Goal: Information Seeking & Learning: Find specific page/section

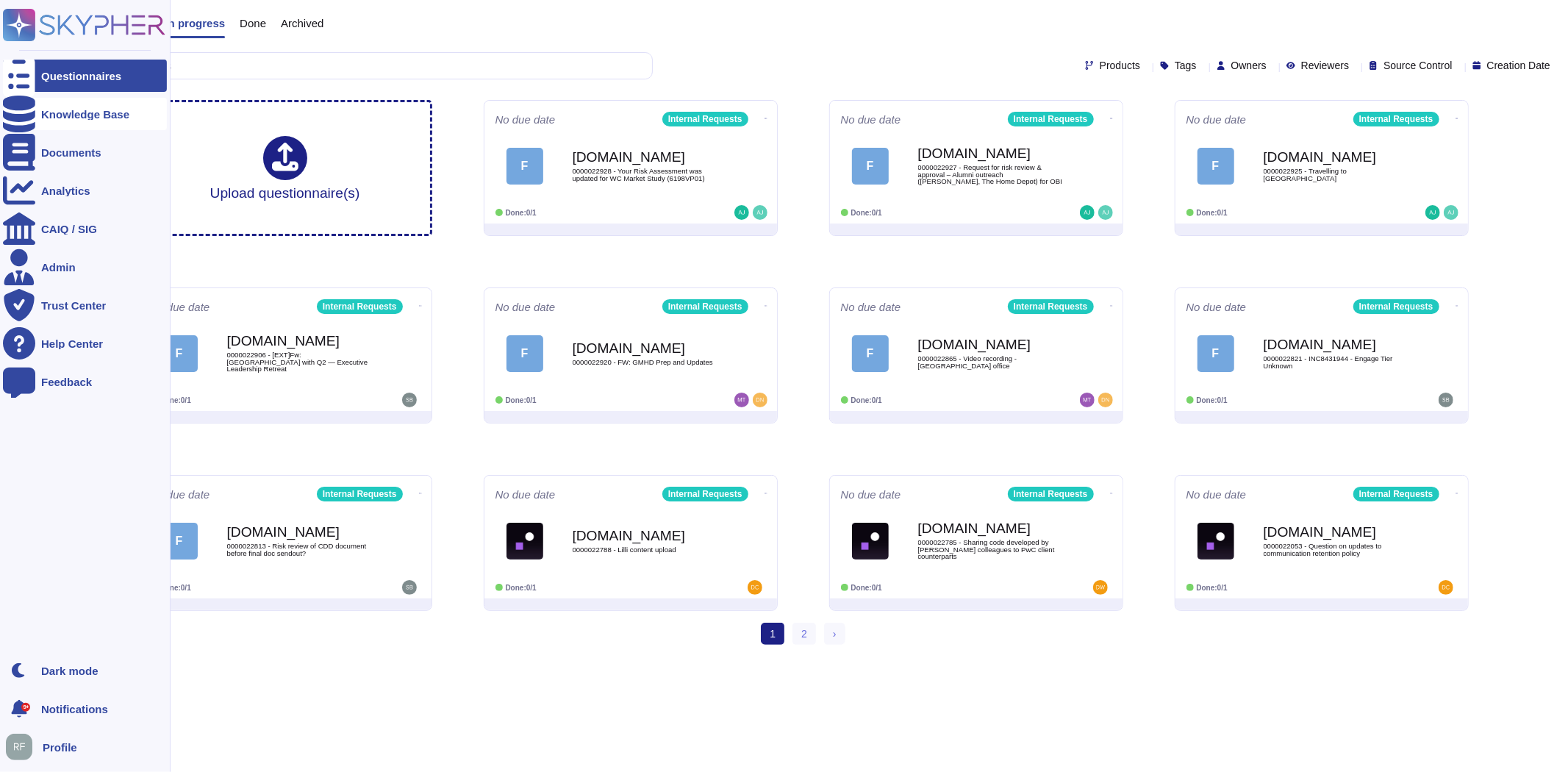
drag, startPoint x: 40, startPoint y: 105, endPoint x: 41, endPoint y: 118, distance: 13.0
click at [40, 105] on div "Knowledge Base" at bounding box center [85, 114] width 164 height 32
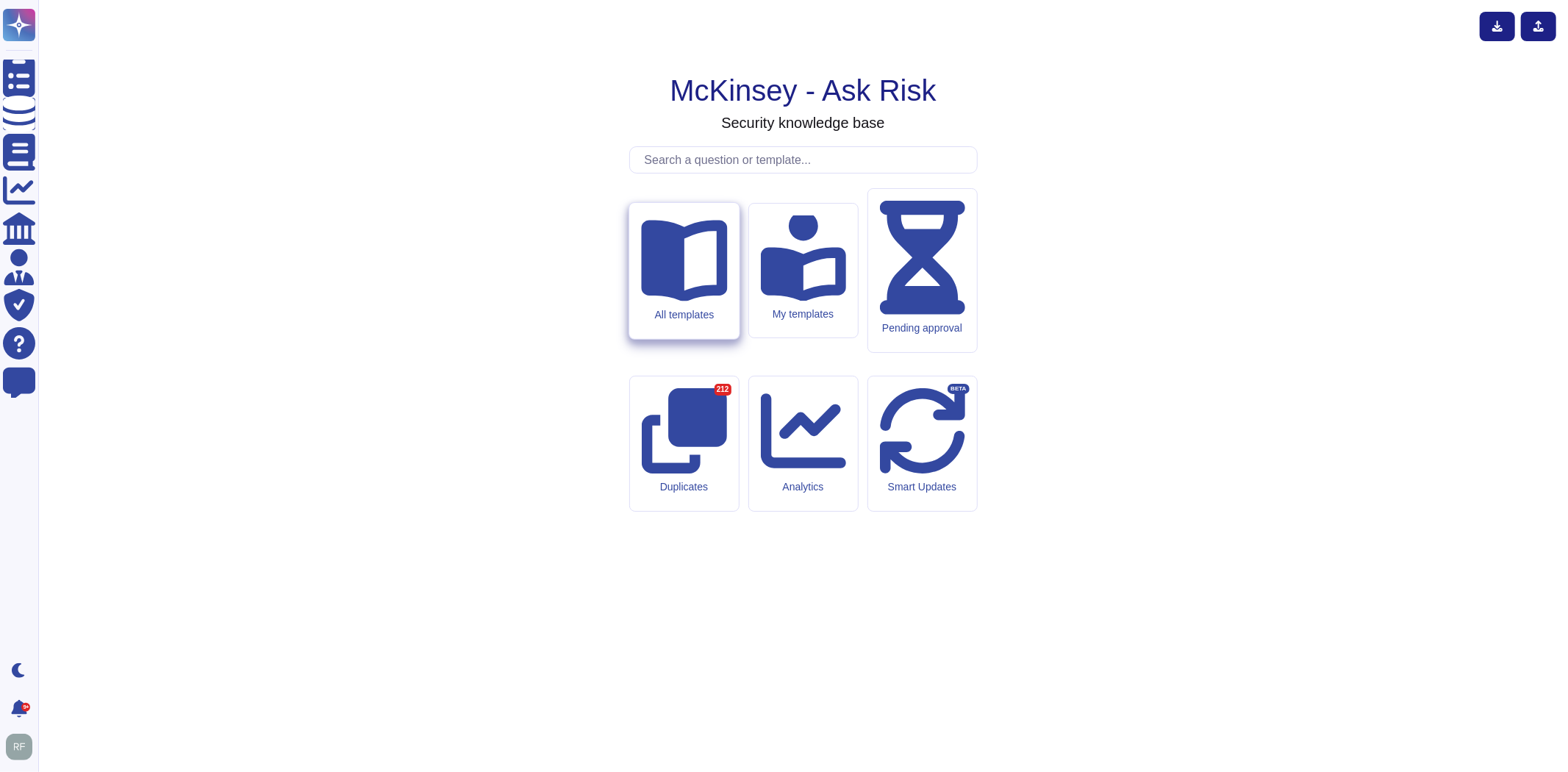
click at [715, 320] on div "All templates" at bounding box center [684, 314] width 86 height 13
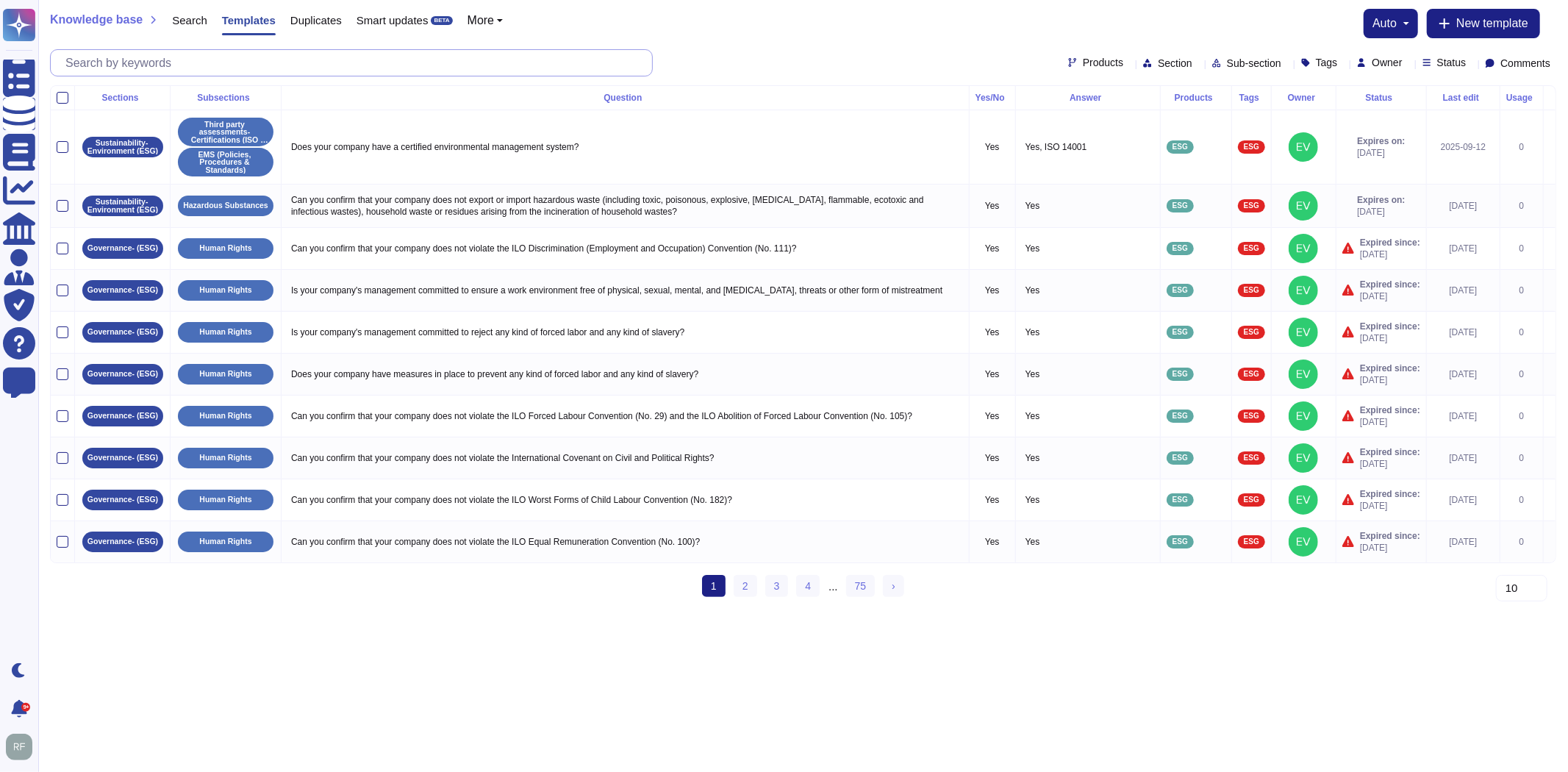
click at [209, 72] on input "text" at bounding box center [355, 63] width 594 height 26
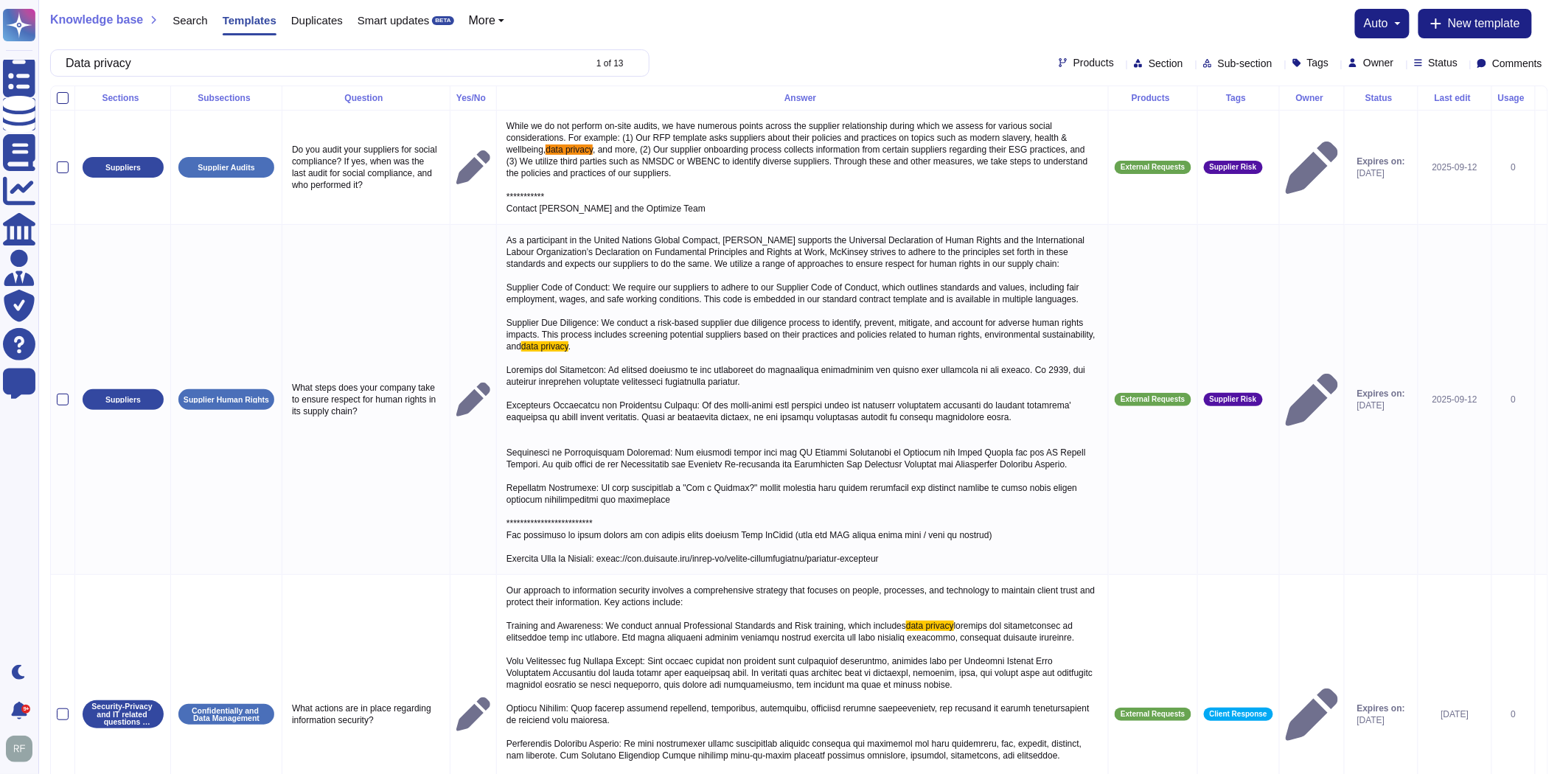
click at [1073, 66] on span "Products" at bounding box center [1093, 62] width 41 height 10
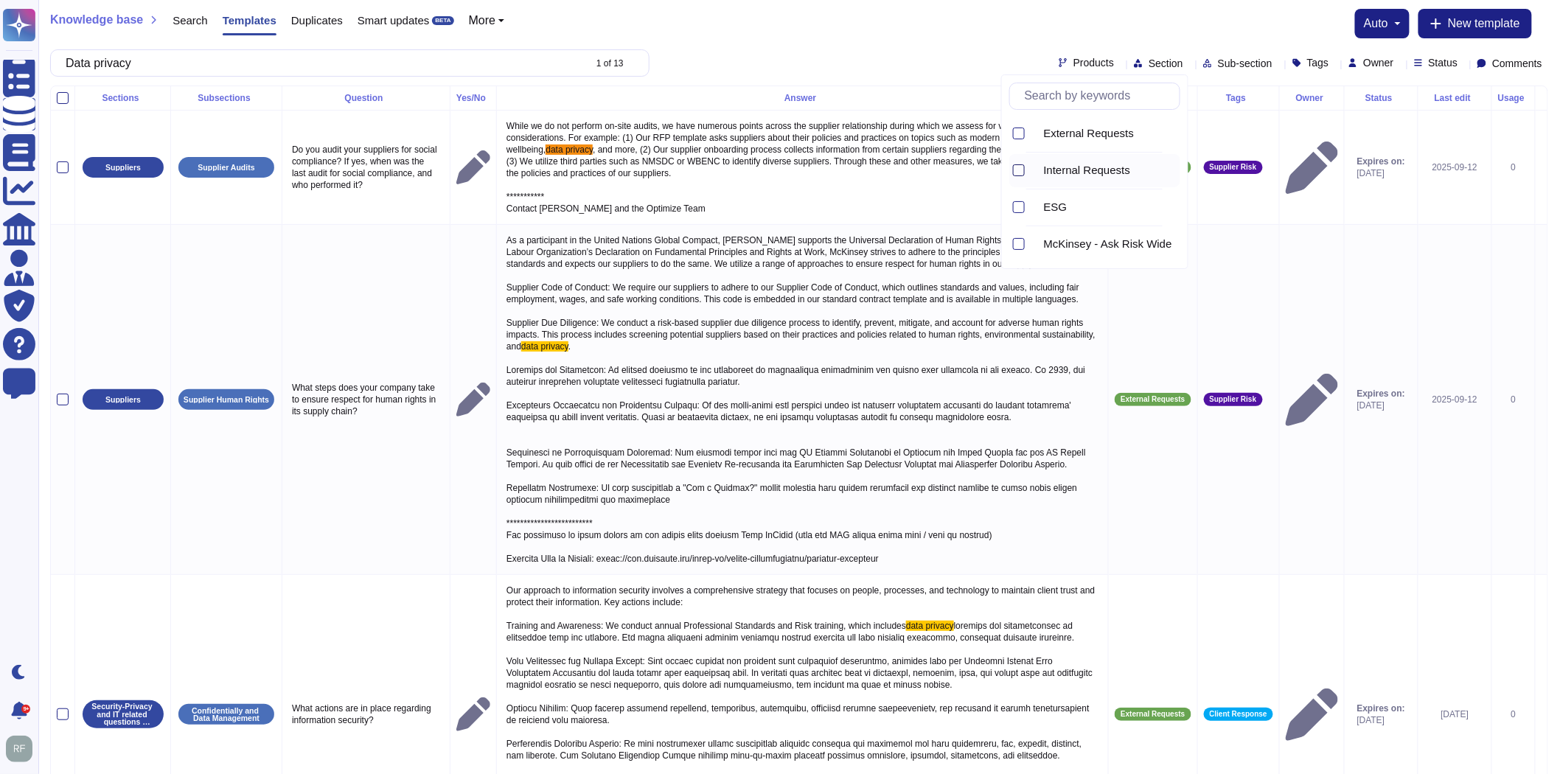
click at [1019, 170] on div at bounding box center [1019, 170] width 12 height 12
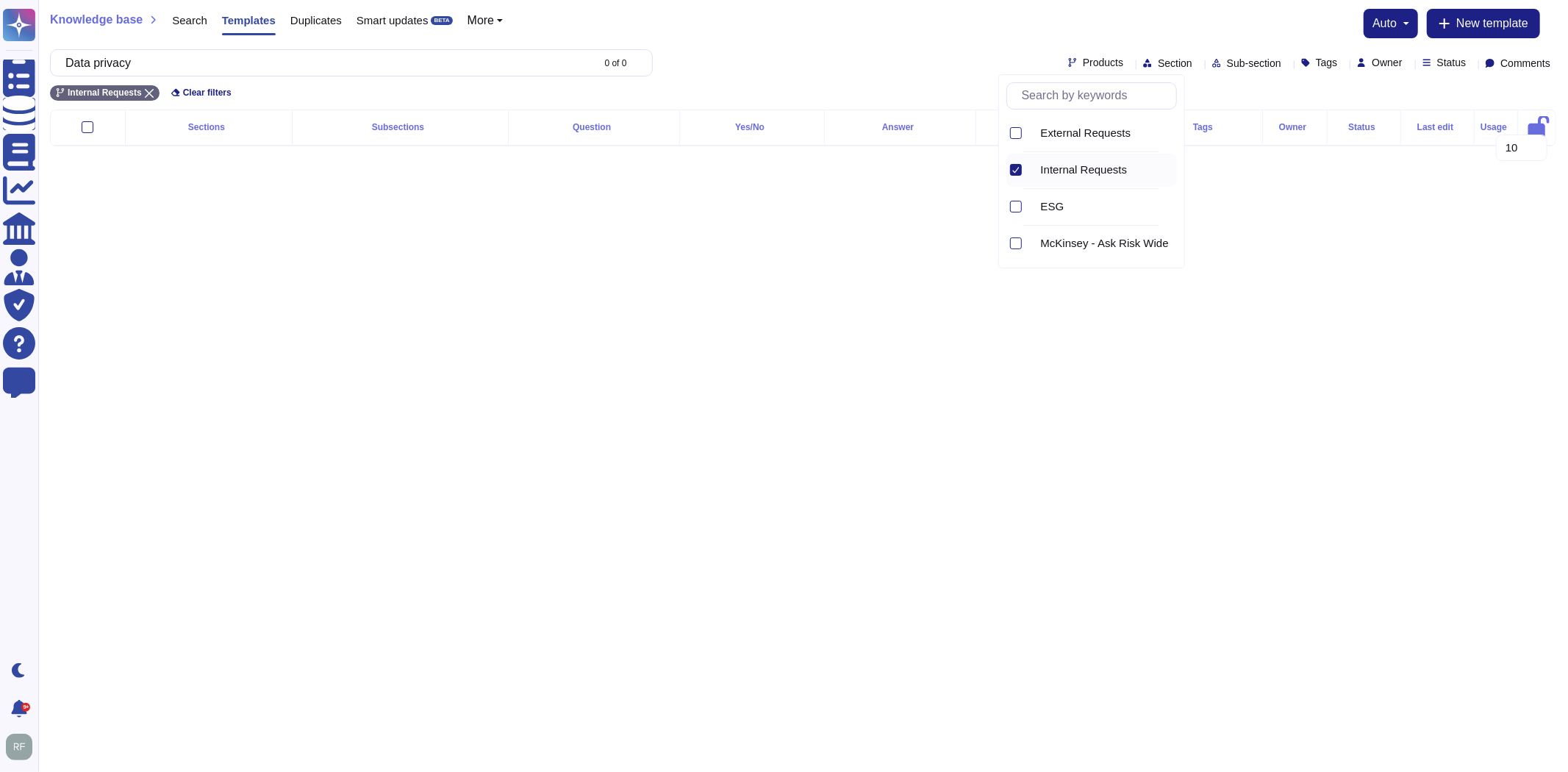
click at [1019, 168] on div at bounding box center [1016, 170] width 12 height 12
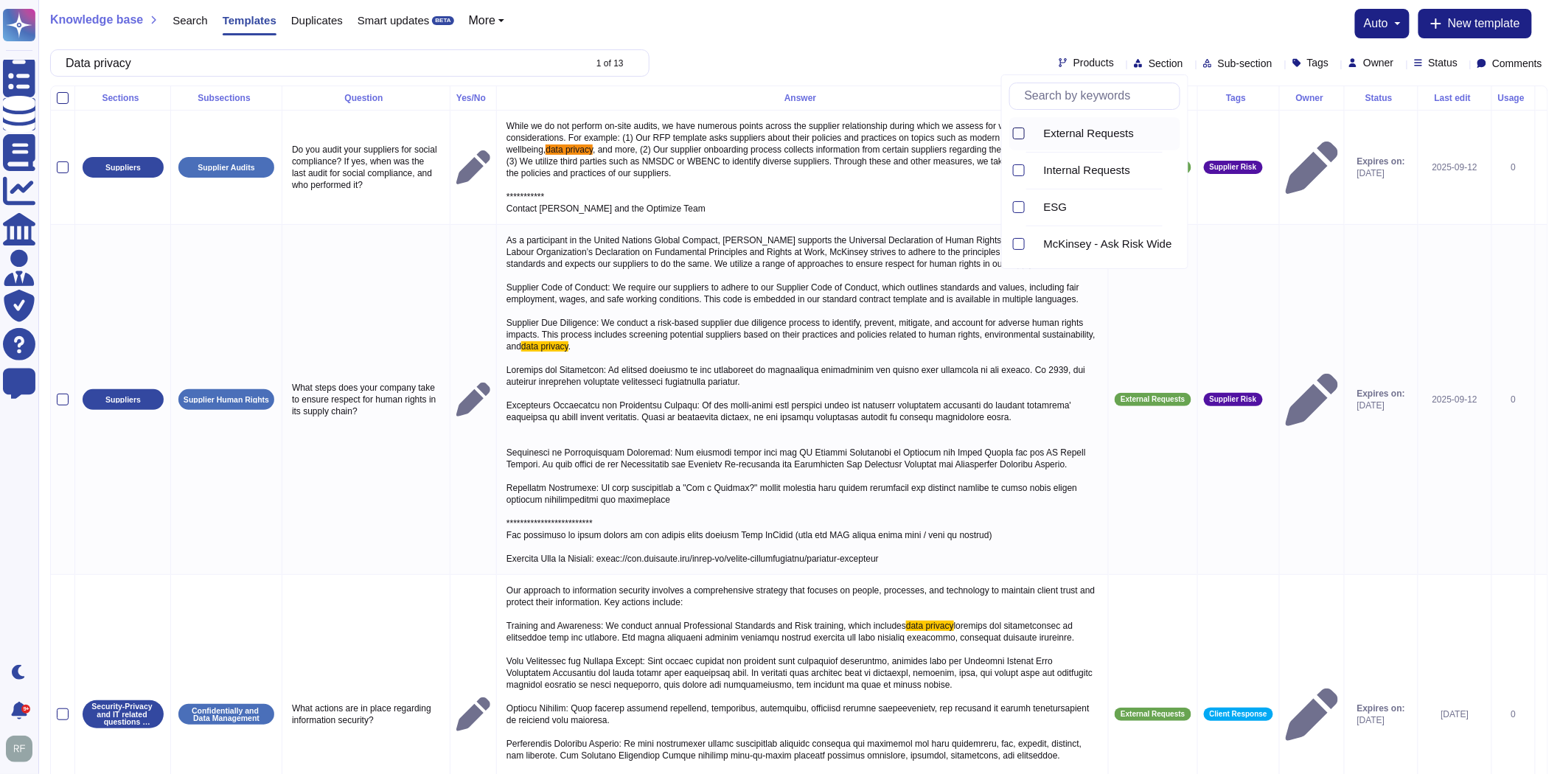
click at [1013, 130] on div at bounding box center [1019, 134] width 12 height 12
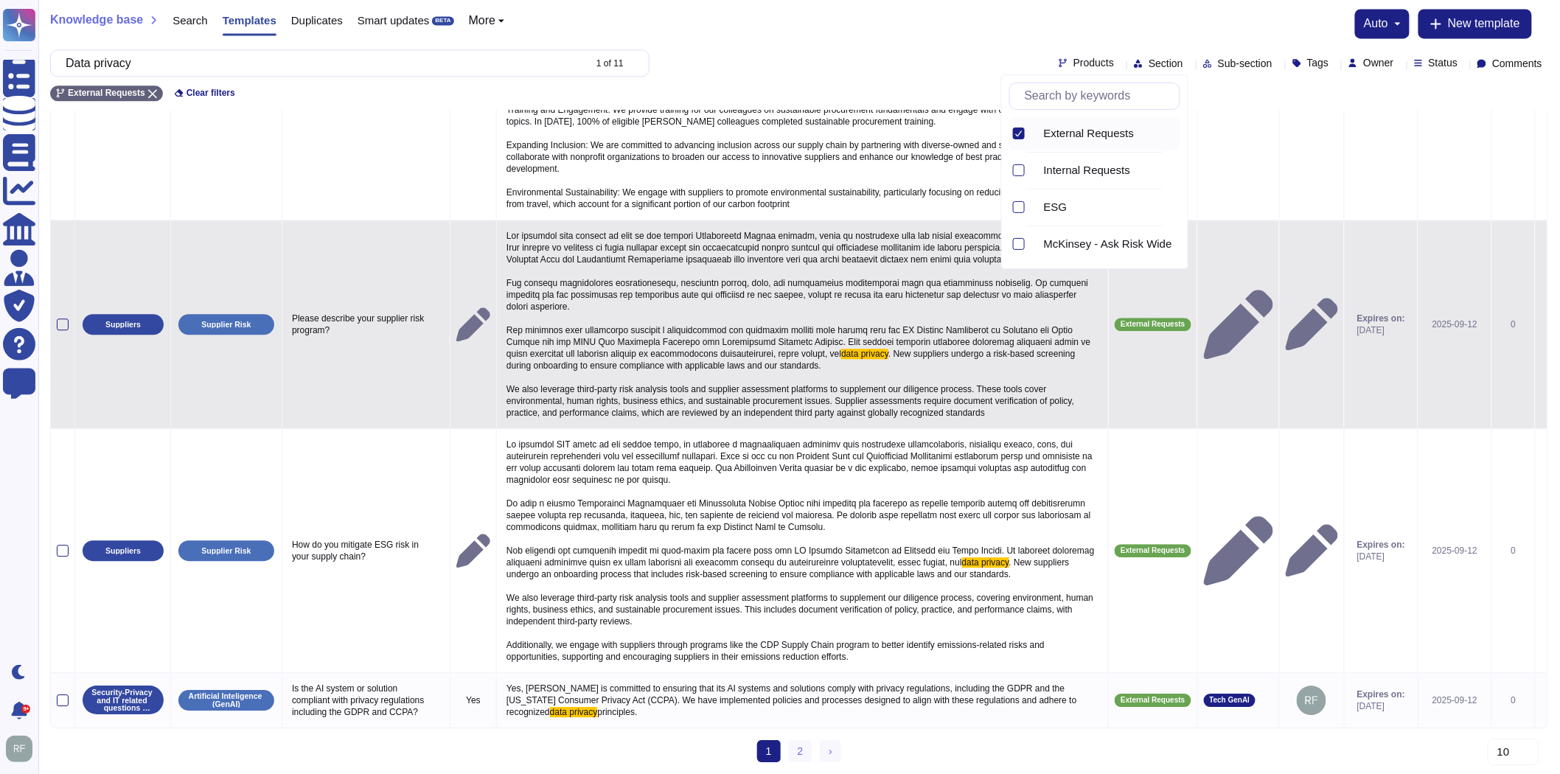
scroll to position [1435, 0]
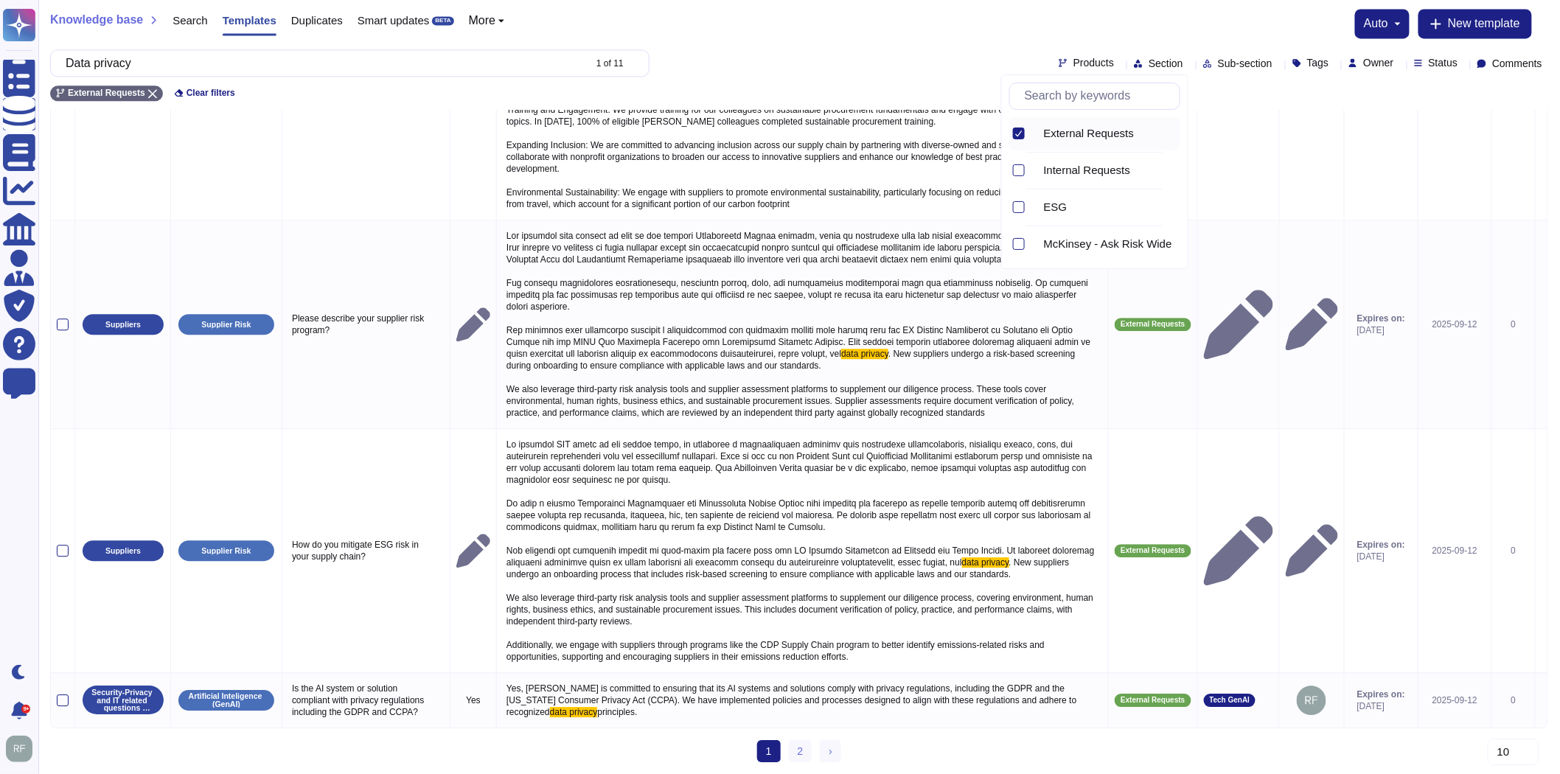
click at [1016, 134] on icon at bounding box center [1018, 133] width 7 height 7
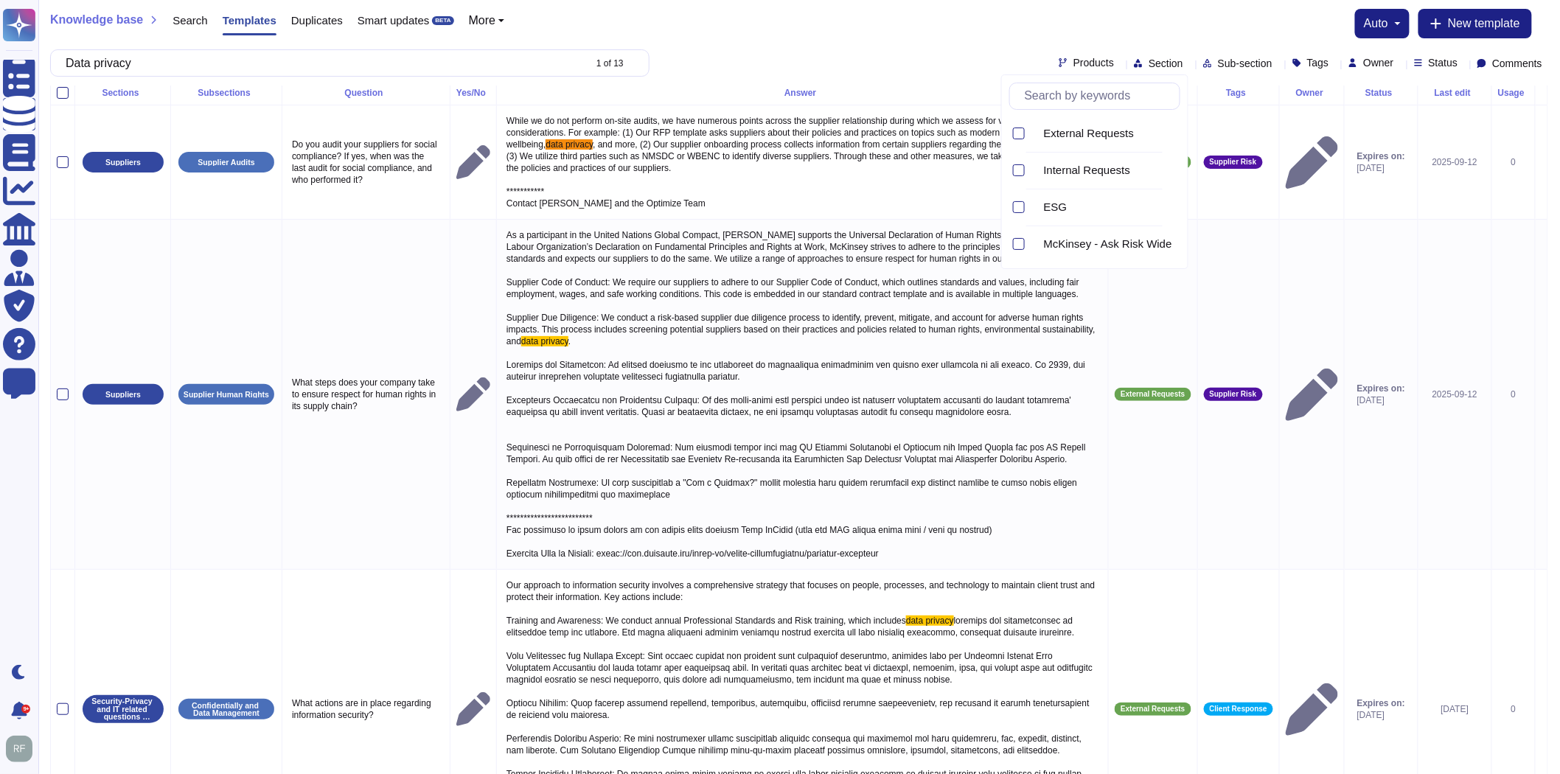
scroll to position [0, 0]
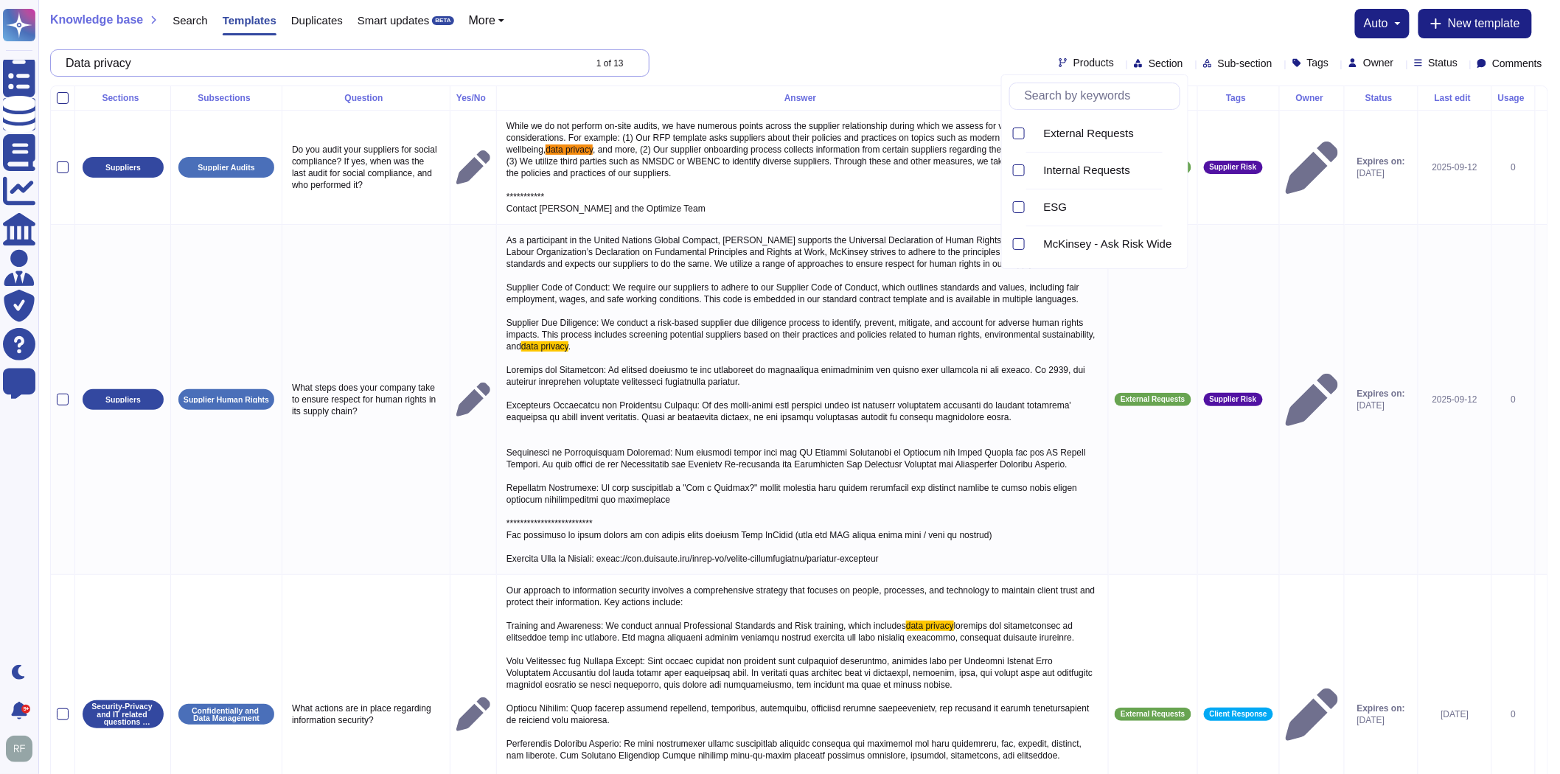
click at [118, 65] on input "Data privacy" at bounding box center [320, 63] width 525 height 26
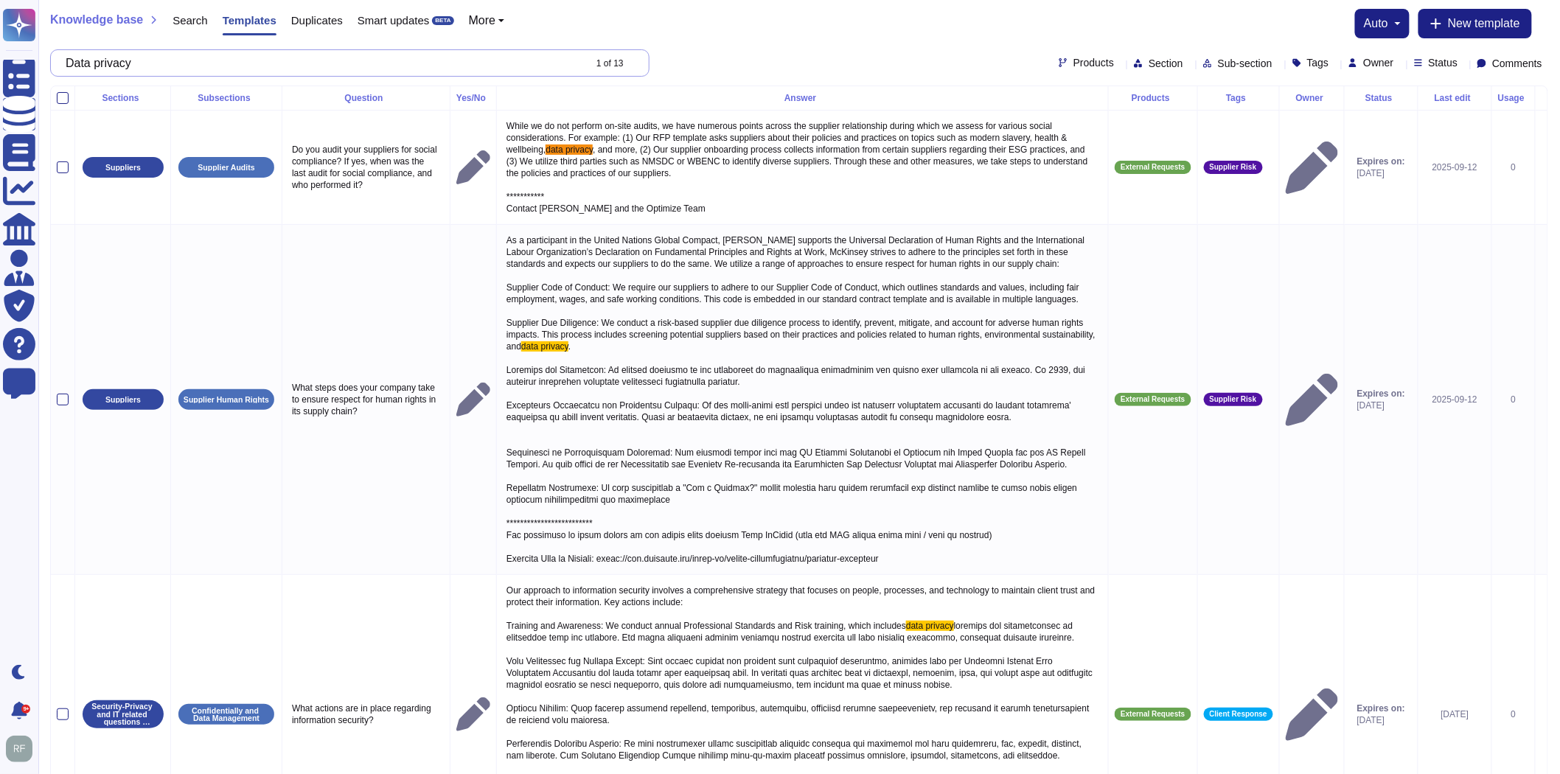
click at [118, 65] on input "Data privacy" at bounding box center [320, 63] width 525 height 26
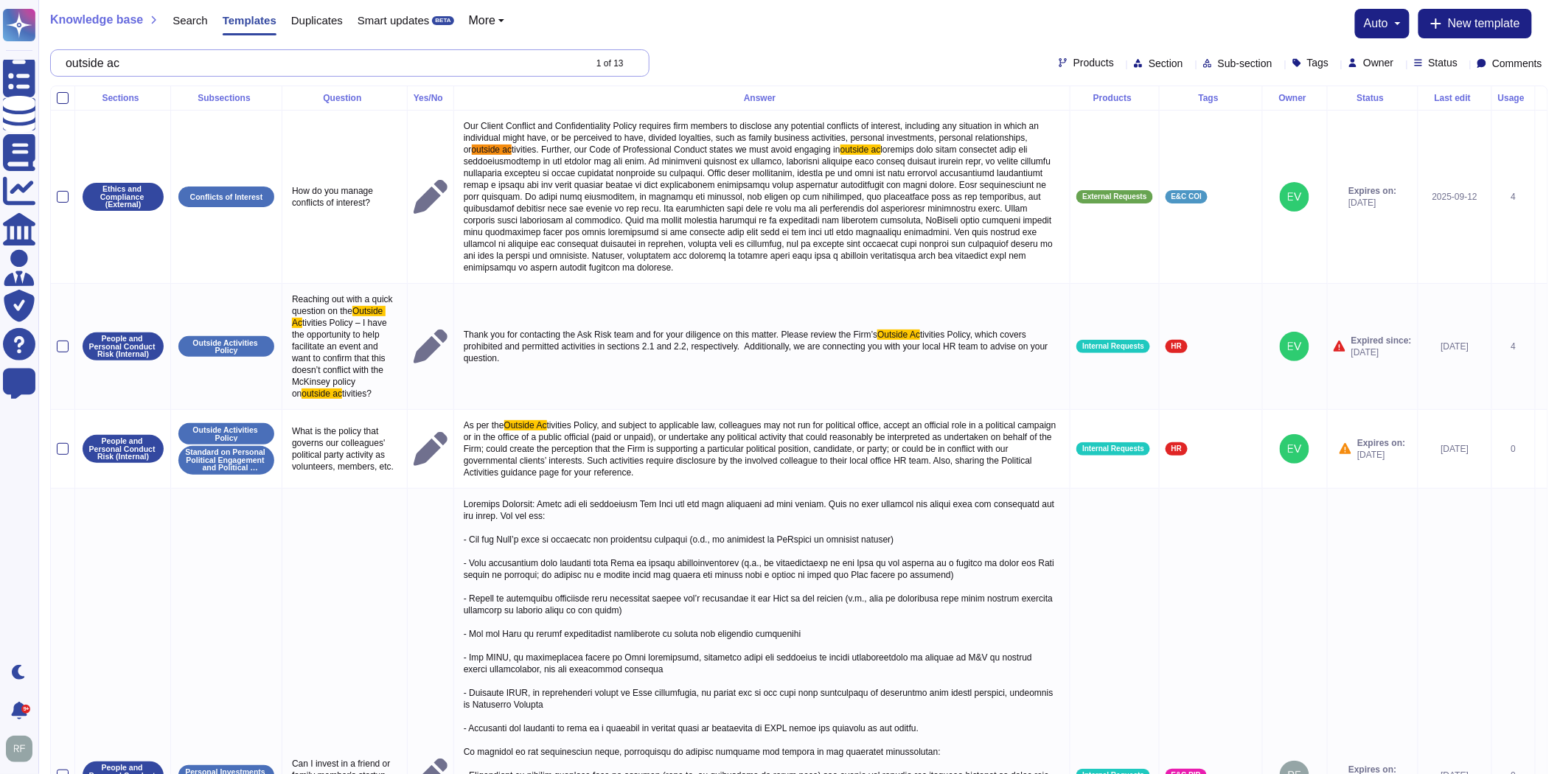
type input "outside act"
